Goal: Navigation & Orientation: Find specific page/section

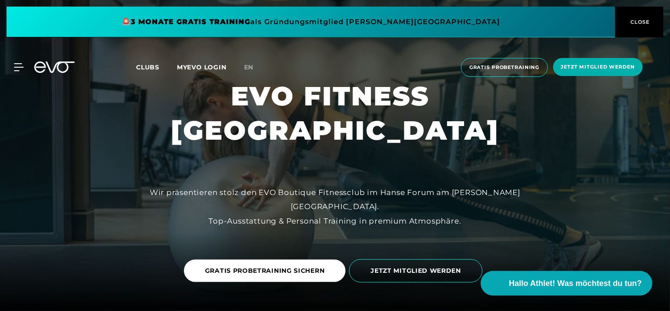
click at [311, 31] on span at bounding box center [311, 22] width 608 height 31
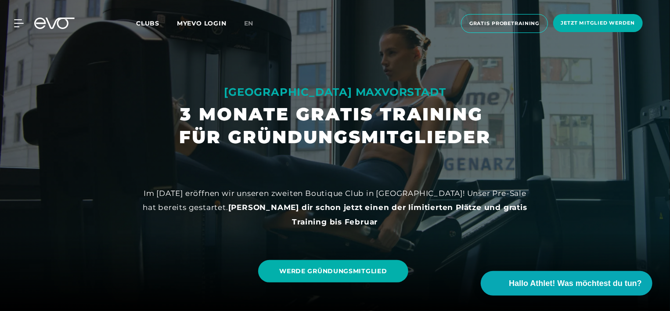
click at [153, 21] on span "Clubs" at bounding box center [147, 23] width 23 height 8
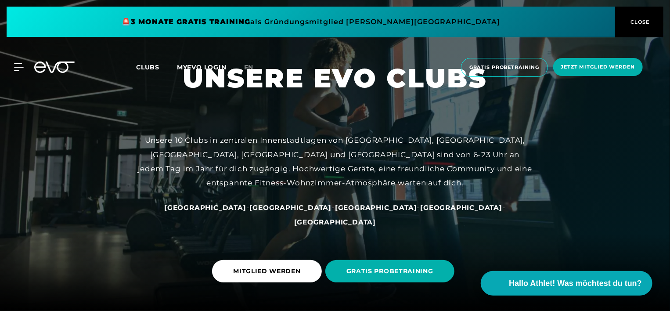
click at [646, 22] on span "CLOSE" at bounding box center [639, 22] width 22 height 8
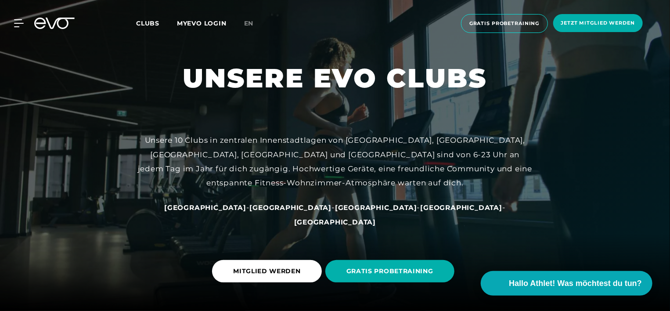
click at [576, 111] on div at bounding box center [335, 155] width 670 height 311
click at [201, 24] on link "MYEVO LOGIN" at bounding box center [202, 23] width 50 height 8
click at [151, 24] on span "Clubs" at bounding box center [147, 23] width 23 height 8
